Goal: Navigation & Orientation: Find specific page/section

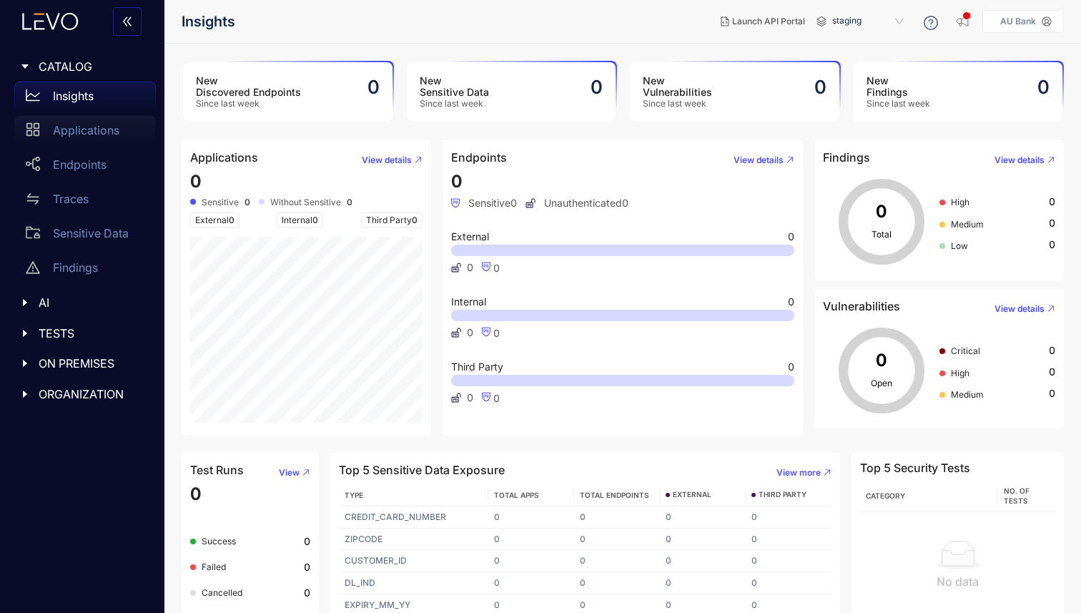
click at [47, 137] on div "Applications" at bounding box center [85, 130] width 142 height 29
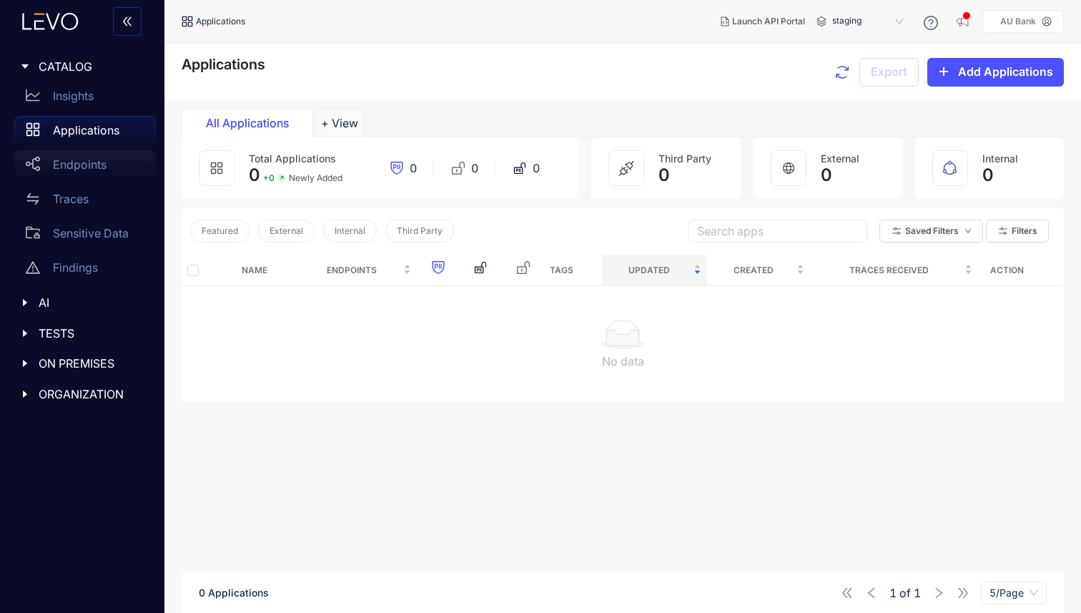
click at [92, 164] on p "Endpoints" at bounding box center [80, 164] width 54 height 13
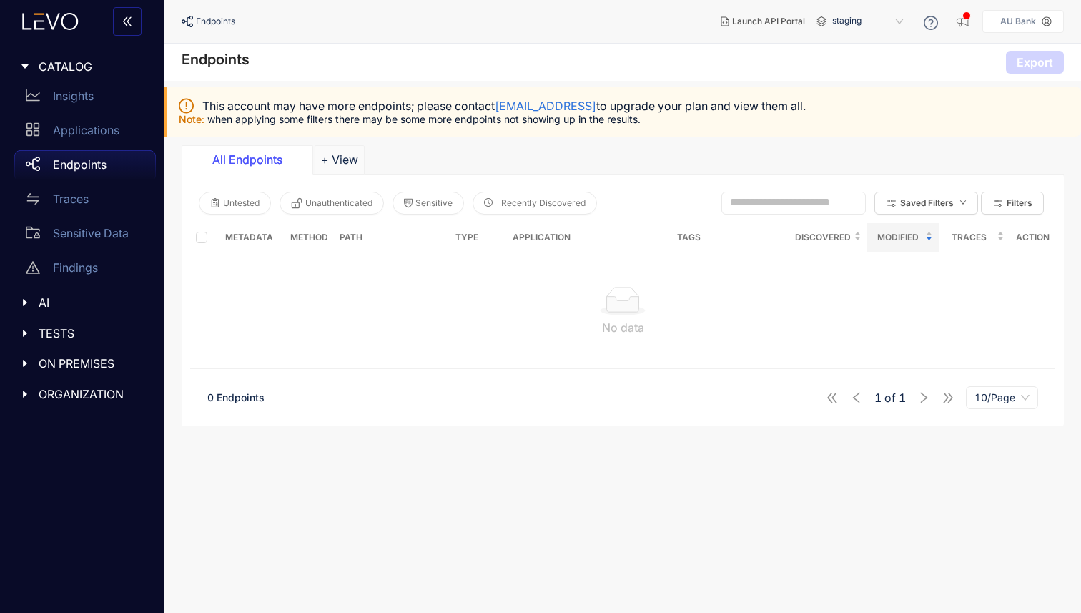
click at [1026, 87] on div "This account may have more endpoints; please contact support@levo.ai to upgrade…" at bounding box center [622, 112] width 917 height 50
click at [1021, 21] on p "AU Bank" at bounding box center [1019, 21] width 36 height 10
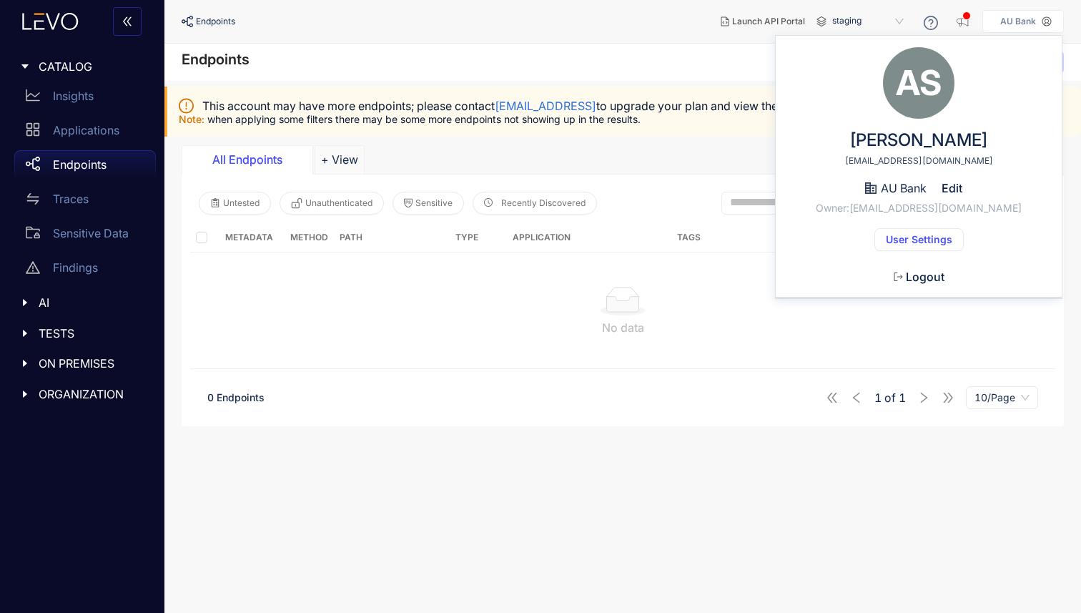
click at [920, 271] on span "Logout" at bounding box center [925, 276] width 39 height 13
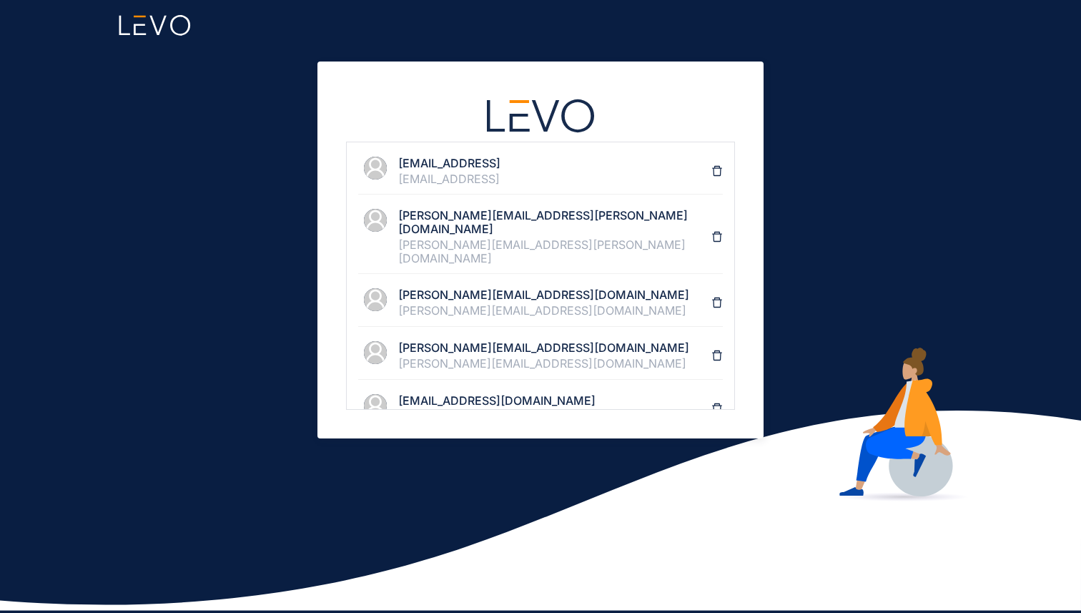
scroll to position [147, 0]
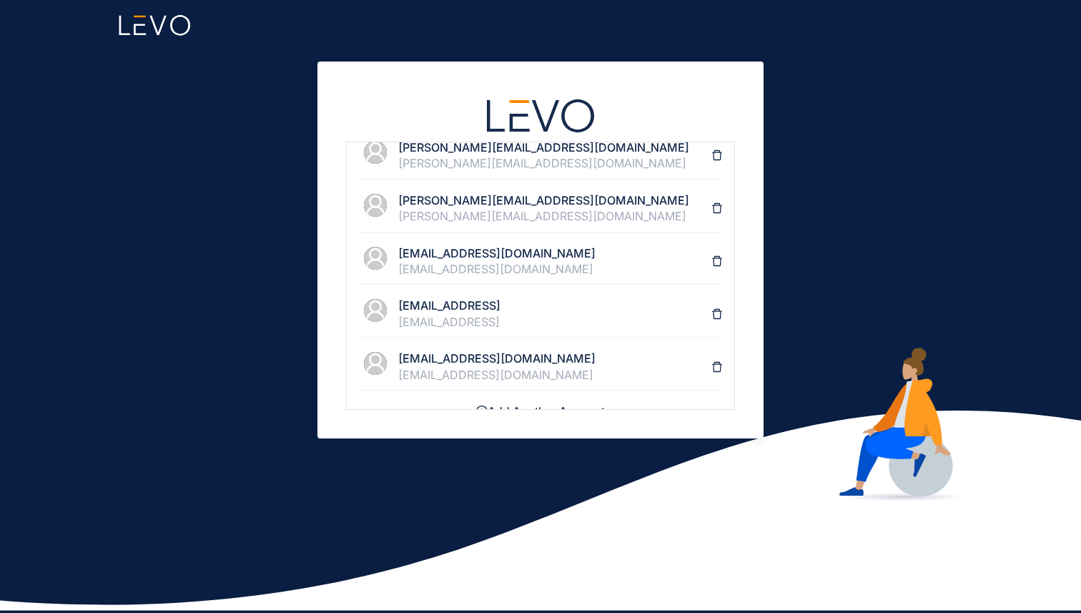
drag, startPoint x: 472, startPoint y: 343, endPoint x: 353, endPoint y: 415, distance: 138.6
click at [353, 415] on div "support@levo.ai support@levo.ai namdeo.bange@futuregenerali.in namdeo.bange@fut…" at bounding box center [541, 250] width 446 height 377
click at [413, 315] on div "[EMAIL_ADDRESS]" at bounding box center [554, 321] width 313 height 13
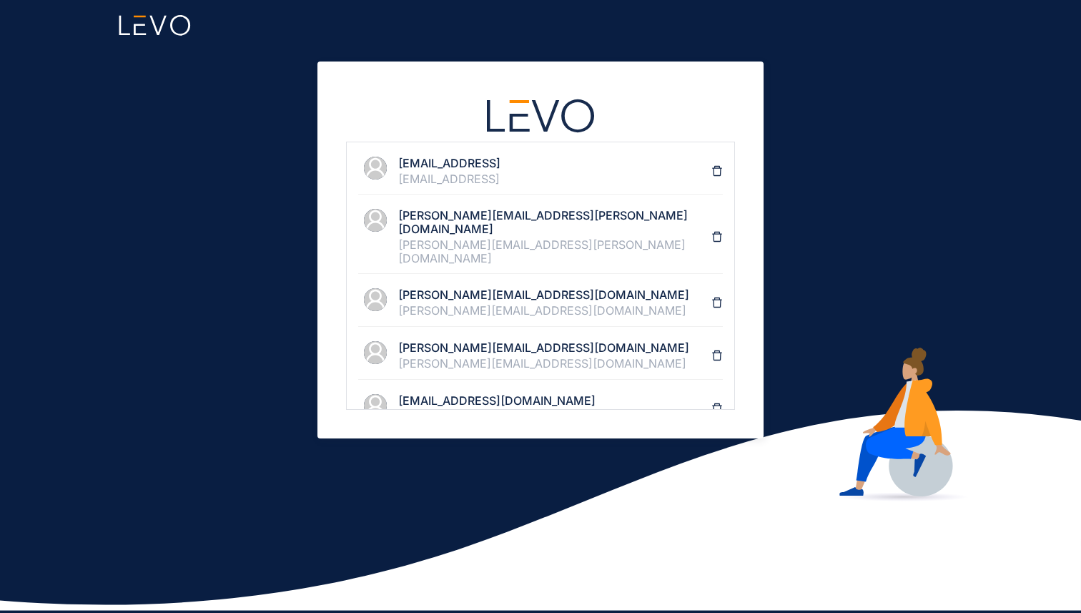
click at [464, 162] on h4 "[EMAIL_ADDRESS]" at bounding box center [554, 163] width 313 height 13
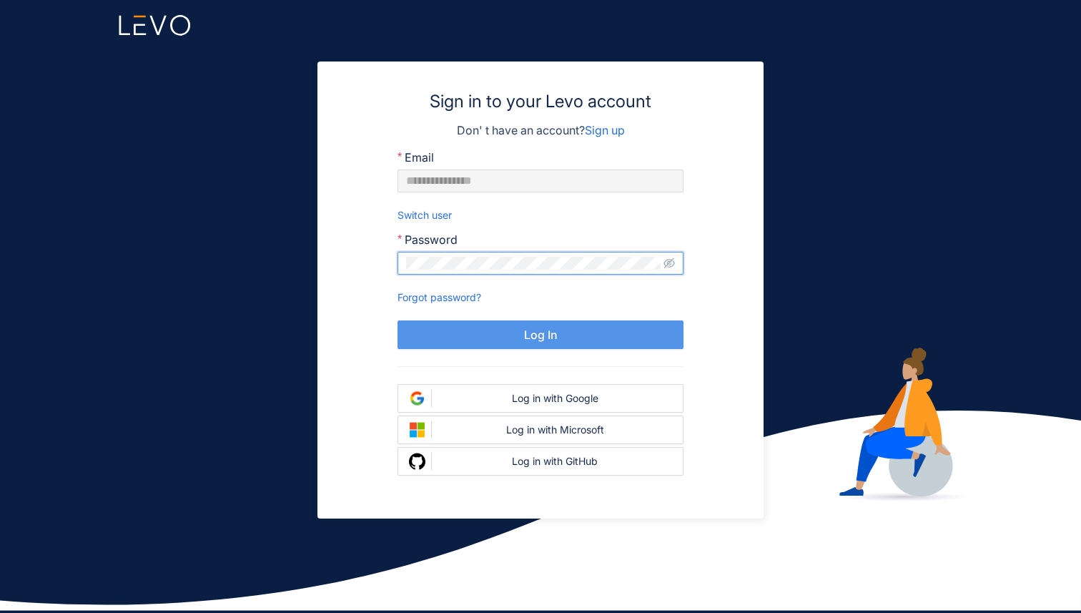
click at [504, 347] on button "Log In" at bounding box center [541, 334] width 286 height 29
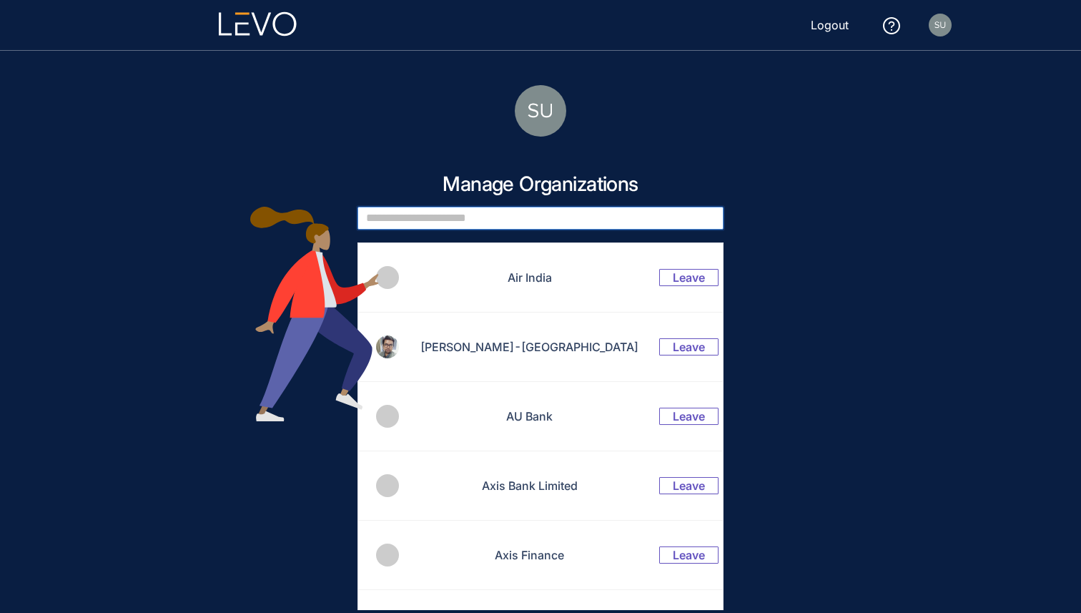
click at [492, 223] on input "text" at bounding box center [541, 218] width 366 height 23
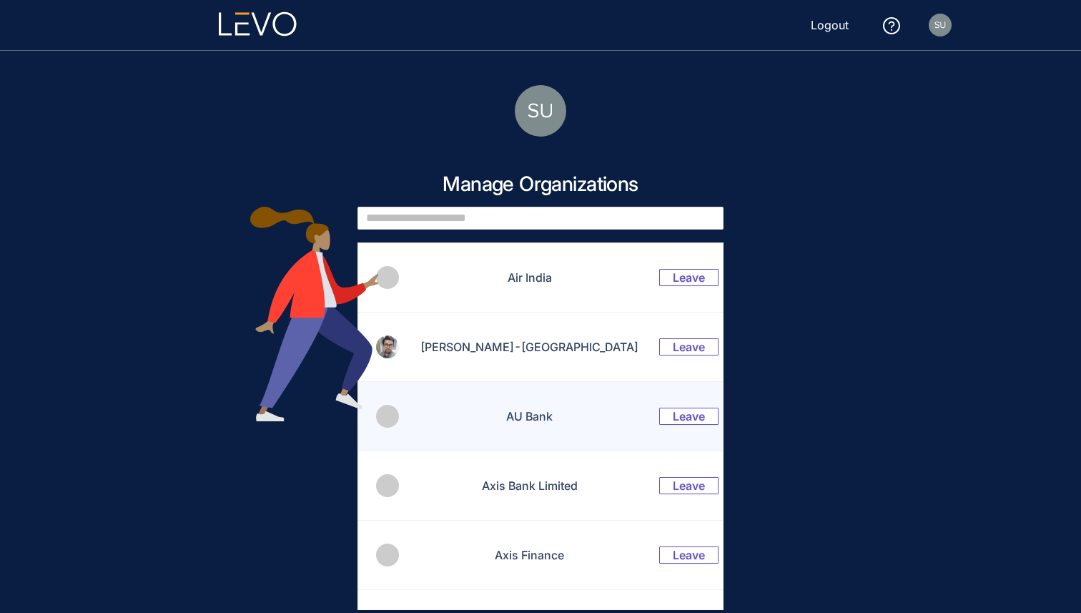
click at [531, 398] on td "AU Bank" at bounding box center [521, 416] width 243 height 69
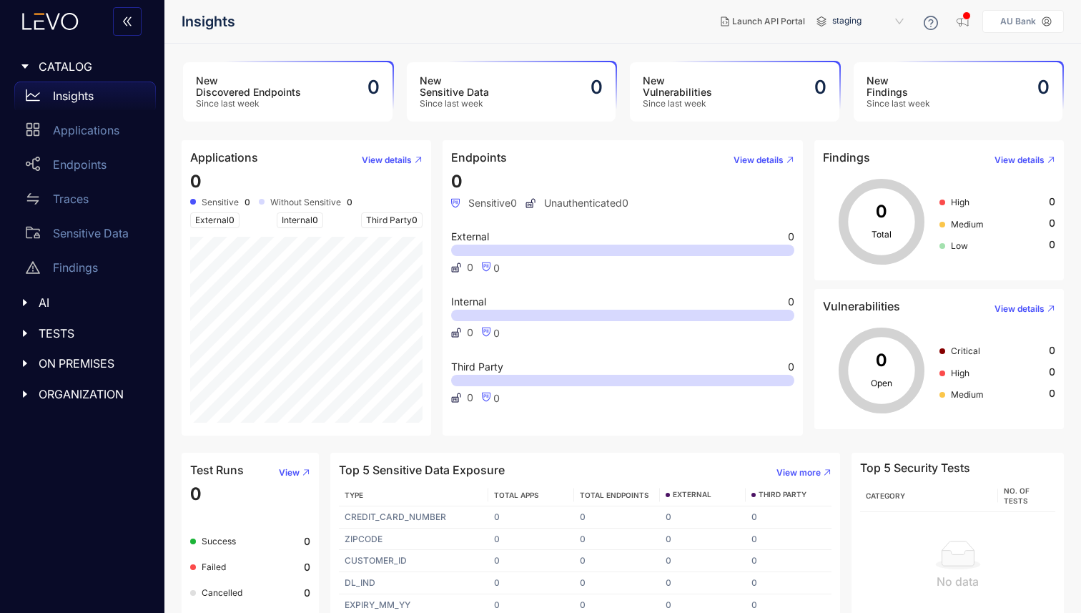
click at [606, 23] on nav "Insights" at bounding box center [446, 22] width 528 height 26
